Goal: Information Seeking & Learning: Learn about a topic

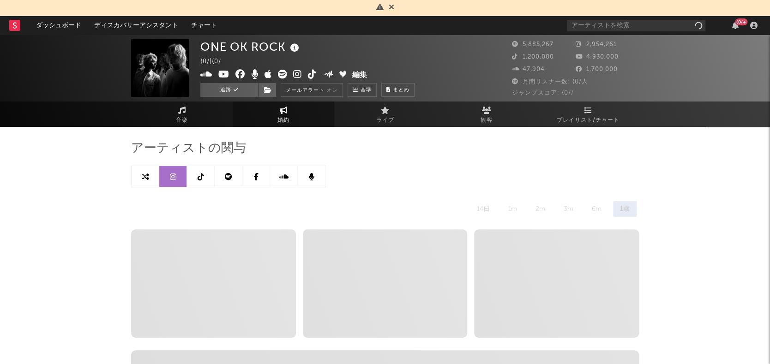
select select "6m"
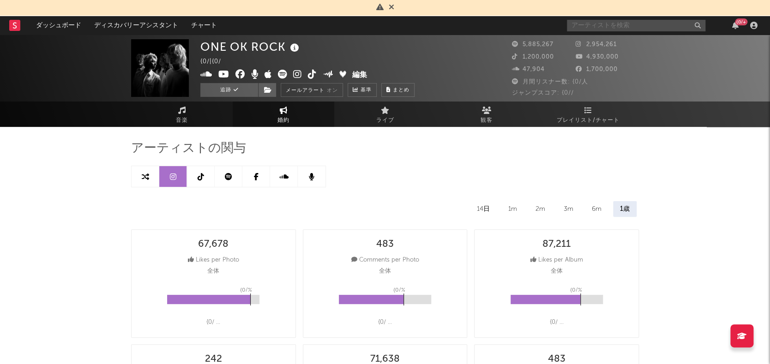
click at [596, 20] on input "text" at bounding box center [636, 26] width 138 height 12
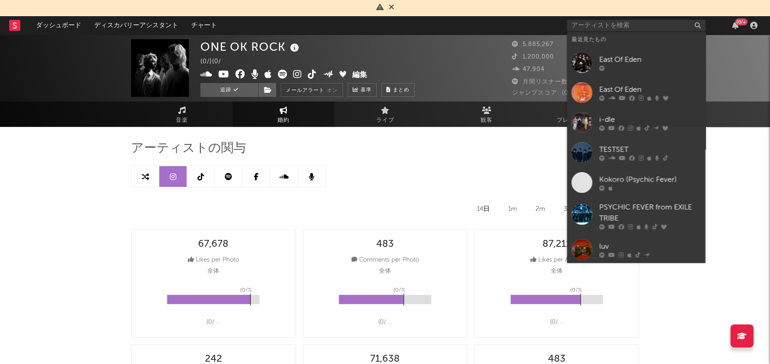
click at [605, 115] on div "i-dle" at bounding box center [650, 119] width 102 height 11
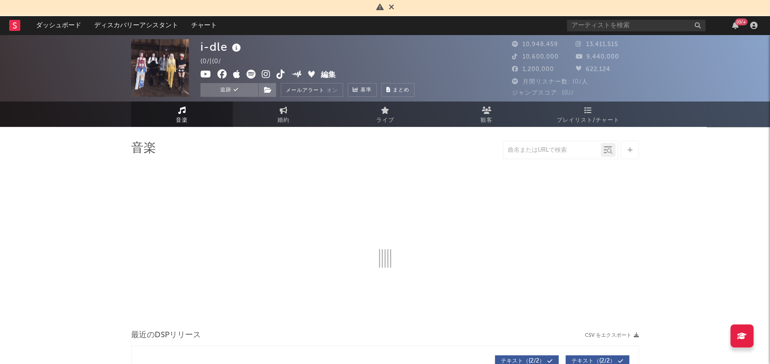
select select "6m"
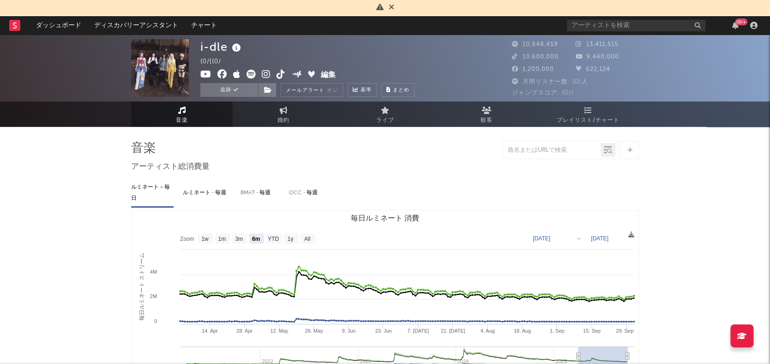
click at [574, 115] on span "プレイリスト/チャート" at bounding box center [588, 120] width 63 height 11
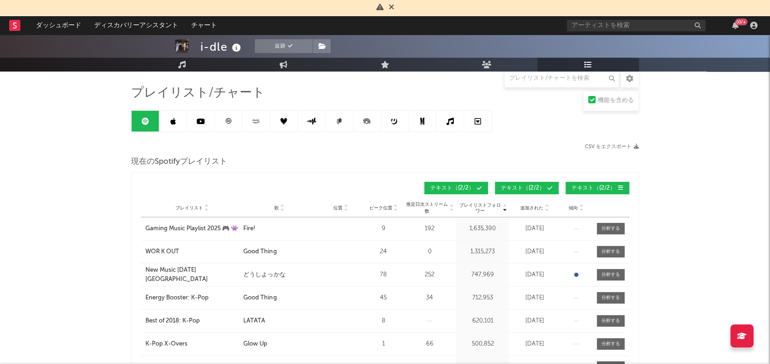
scroll to position [123, 0]
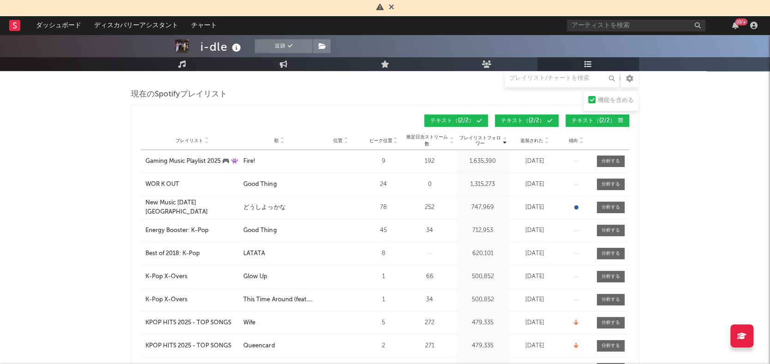
click at [281, 141] on icon at bounding box center [282, 143] width 5 height 4
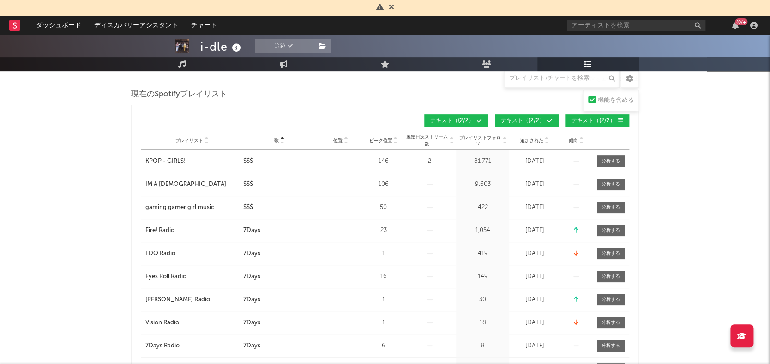
click at [281, 137] on icon at bounding box center [282, 139] width 5 height 4
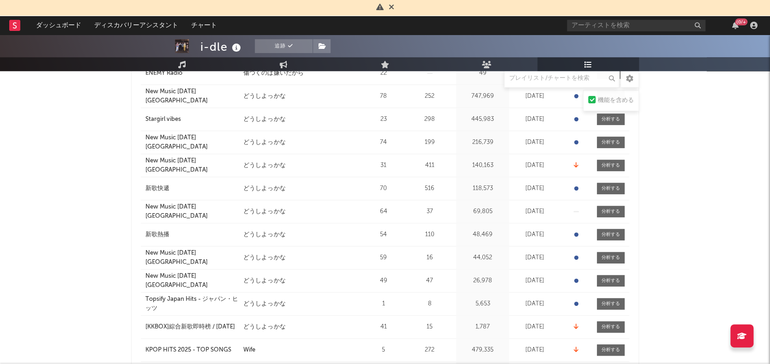
scroll to position [369, 0]
